Goal: Transaction & Acquisition: Book appointment/travel/reservation

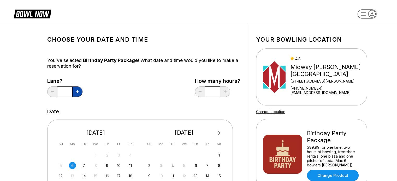
click at [76, 89] on button at bounding box center [77, 92] width 10 height 10
type input "*"
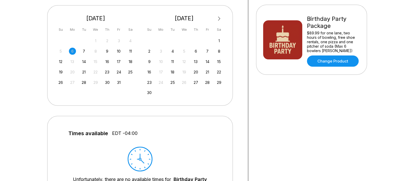
scroll to position [115, 0]
click at [219, 49] on div "8" at bounding box center [218, 50] width 7 height 7
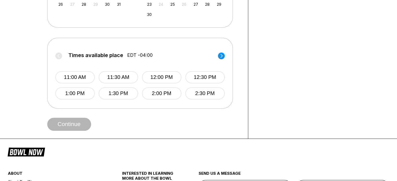
scroll to position [194, 0]
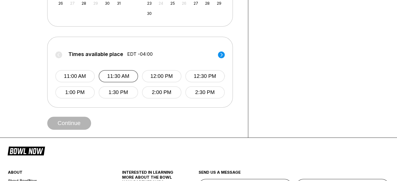
click at [121, 75] on button "11:30 AM" at bounding box center [118, 76] width 39 height 12
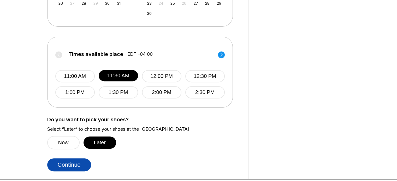
click at [76, 163] on button "Continue" at bounding box center [69, 165] width 44 height 13
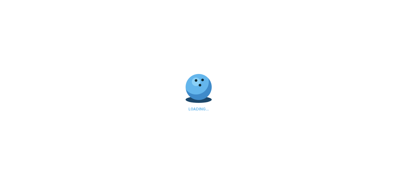
select select "**"
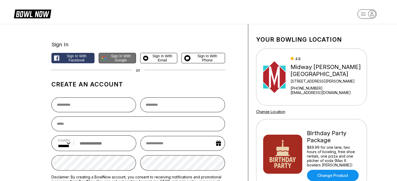
click at [126, 55] on span "Sign in with Google" at bounding box center [120, 58] width 25 height 8
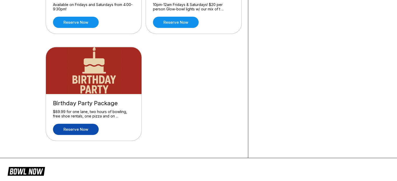
scroll to position [224, 0]
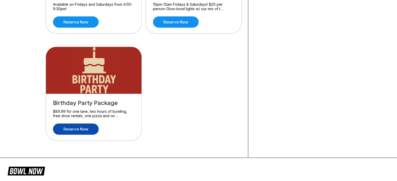
click at [70, 127] on link "Reserve now" at bounding box center [76, 129] width 46 height 11
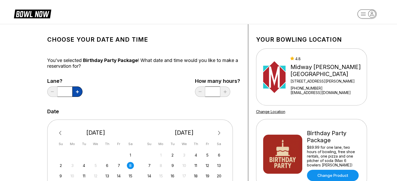
click at [77, 95] on button at bounding box center [77, 92] width 10 height 10
type input "*"
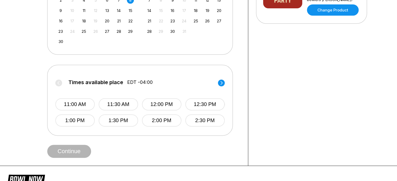
scroll to position [166, 0]
click at [116, 106] on button "11:30 AM" at bounding box center [118, 104] width 39 height 12
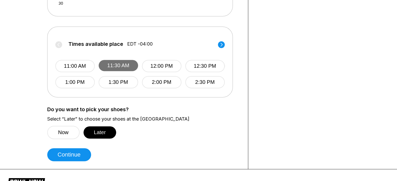
scroll to position [204, 0]
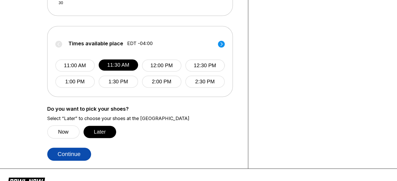
click at [71, 152] on button "Continue" at bounding box center [69, 154] width 44 height 13
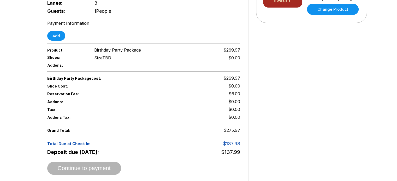
scroll to position [167, 0]
click at [62, 31] on button "Add" at bounding box center [56, 36] width 18 height 10
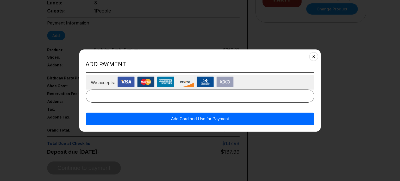
click at [215, 119] on button "Add Card and Use for Payment" at bounding box center [200, 119] width 229 height 13
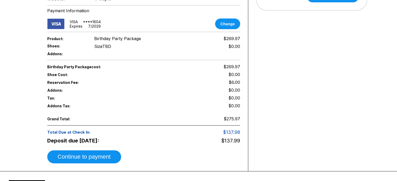
scroll to position [179, 0]
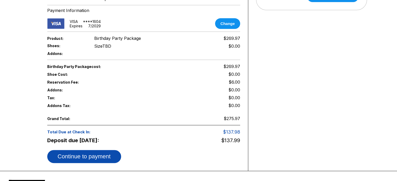
click at [89, 150] on button "Continue to payment" at bounding box center [84, 156] width 74 height 13
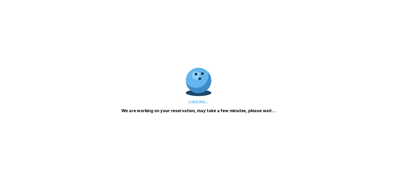
scroll to position [0, 0]
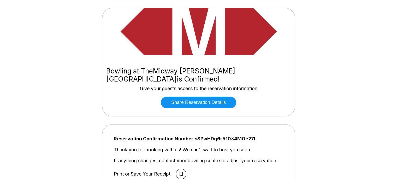
scroll to position [21, 0]
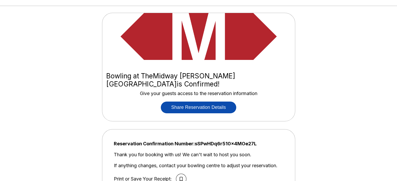
click at [184, 102] on button "Share Reservation Details" at bounding box center [198, 108] width 75 height 12
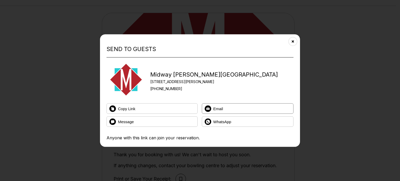
click at [216, 107] on span "Email" at bounding box center [219, 108] width 10 height 4
click at [219, 111] on span "Email" at bounding box center [219, 108] width 10 height 4
click at [208, 109] on icon at bounding box center [208, 108] width 7 height 7
drag, startPoint x: 208, startPoint y: 109, endPoint x: 173, endPoint y: 92, distance: 38.0
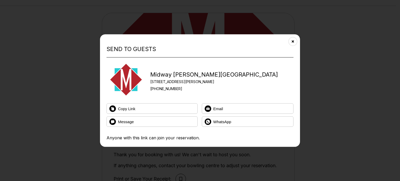
click at [173, 92] on div "Midway [PERSON_NAME][GEOGRAPHIC_DATA] [STREET_ADDRESS][PERSON_NAME] [PHONE_NUMB…" at bounding box center [193, 79] width 172 height 39
click at [157, 109] on button "Copy Link" at bounding box center [152, 109] width 91 height 10
click at [297, 42] on button "Close" at bounding box center [293, 41] width 13 height 13
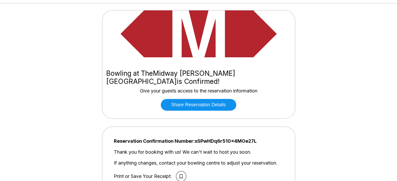
scroll to position [24, 0]
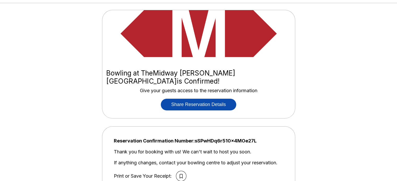
click at [179, 100] on button "Share Reservation Details" at bounding box center [198, 105] width 75 height 12
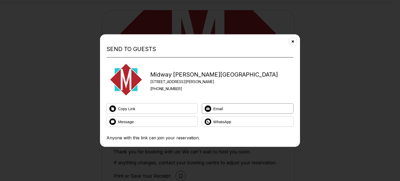
click at [217, 111] on button "Email" at bounding box center [248, 109] width 92 height 10
drag, startPoint x: 217, startPoint y: 111, endPoint x: 199, endPoint y: 87, distance: 30.8
click at [199, 87] on div "[PHONE_NUMBER]" at bounding box center [214, 89] width 128 height 4
click at [298, 41] on button "Close" at bounding box center [293, 41] width 13 height 13
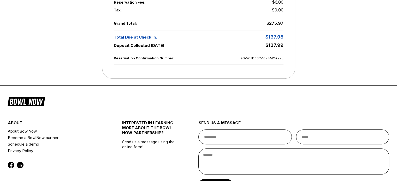
scroll to position [377, 0]
